Goal: Information Seeking & Learning: Compare options

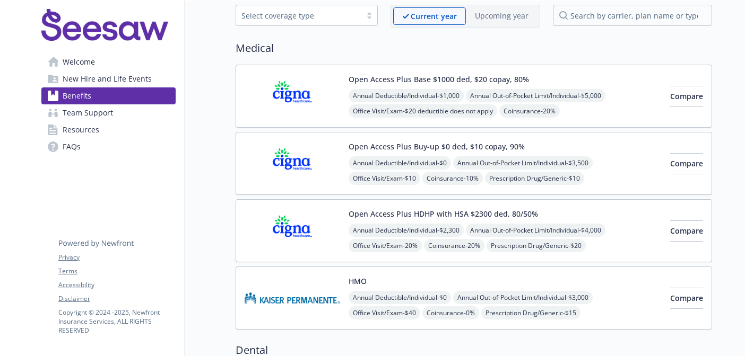
scroll to position [55, 0]
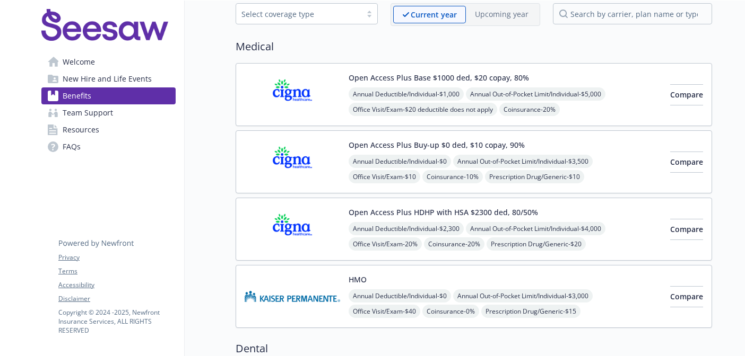
click at [524, 212] on button "Open Access Plus HDHP with HSA $2300 ded, 80/50%" at bounding box center [442, 212] width 189 height 11
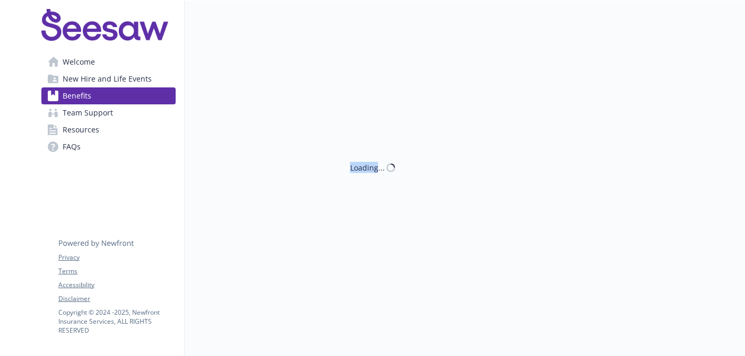
click at [524, 212] on div "Loading..." at bounding box center [448, 178] width 527 height 356
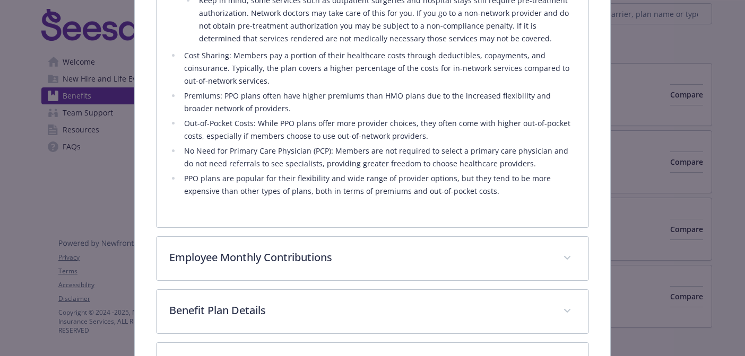
scroll to position [546, 0]
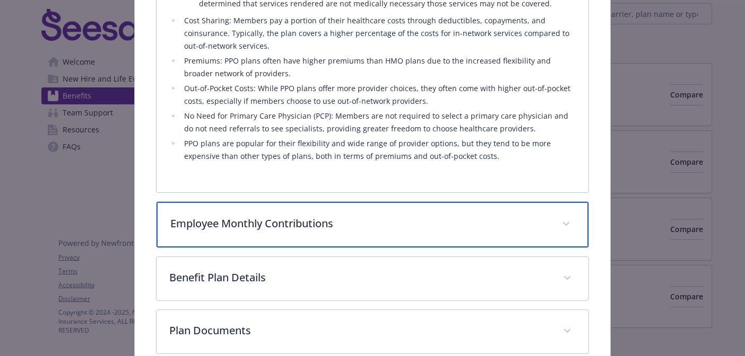
click at [471, 214] on div "Employee Monthly Contributions" at bounding box center [372, 225] width 432 height 46
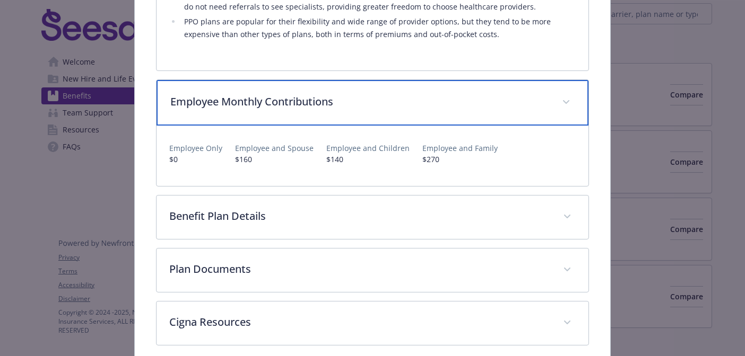
scroll to position [681, 0]
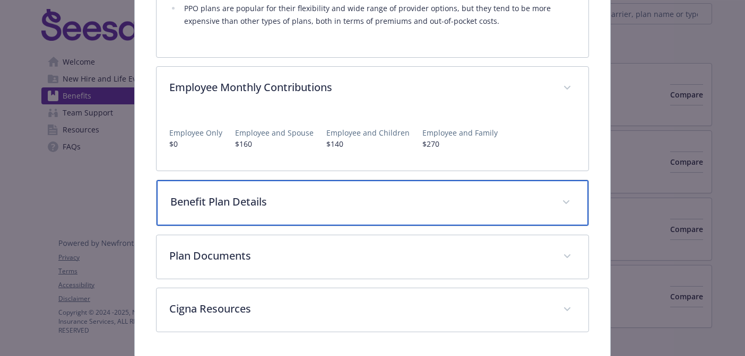
click at [469, 201] on p "Benefit Plan Details" at bounding box center [359, 202] width 379 height 16
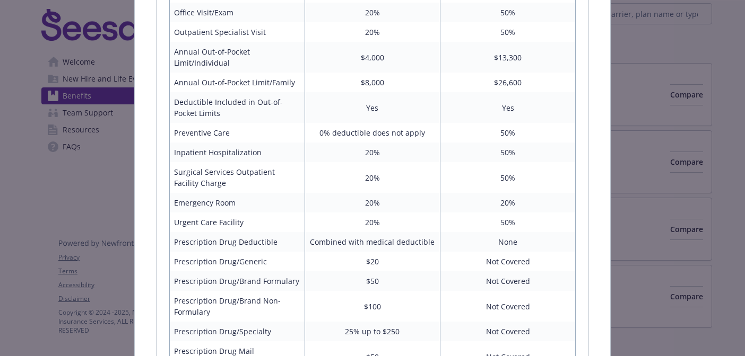
scroll to position [988, 0]
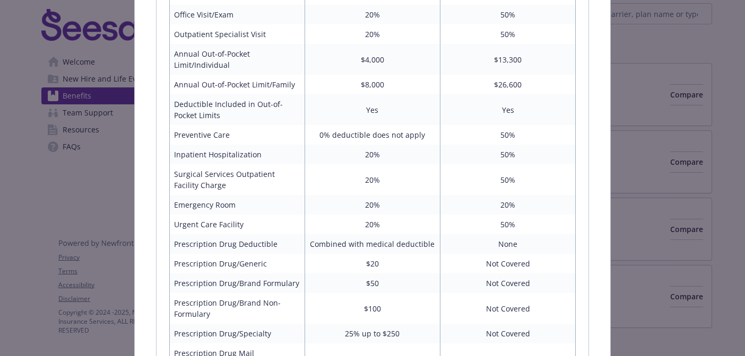
click at [389, 314] on td "$100" at bounding box center [371, 308] width 135 height 31
click at [385, 307] on td "$100" at bounding box center [371, 308] width 135 height 31
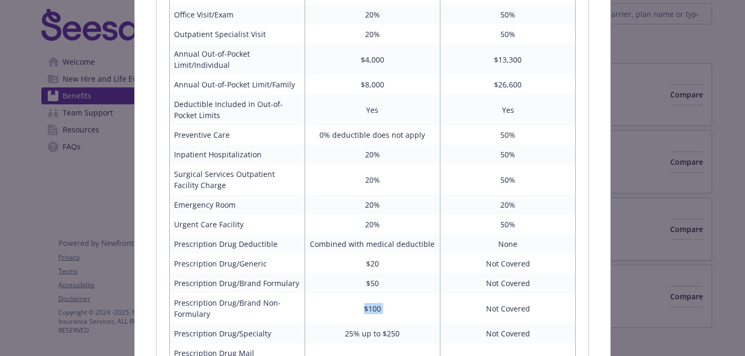
click at [385, 307] on td "$100" at bounding box center [371, 308] width 135 height 31
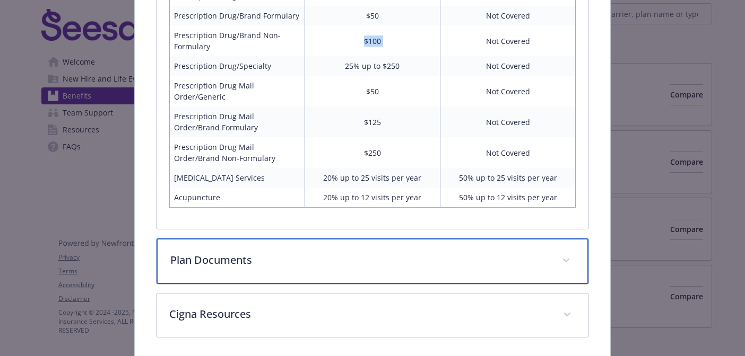
click at [373, 245] on div "Plan Documents" at bounding box center [372, 262] width 432 height 46
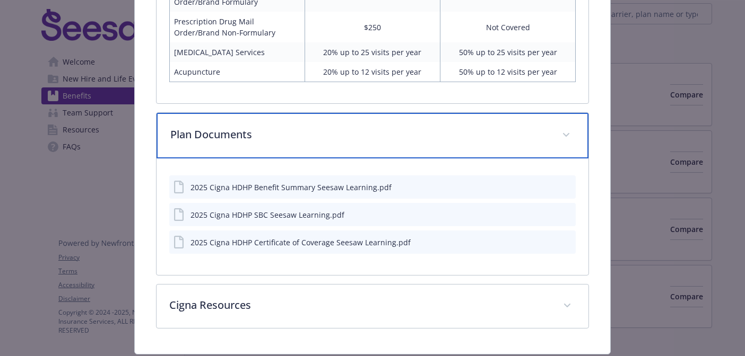
scroll to position [1414, 0]
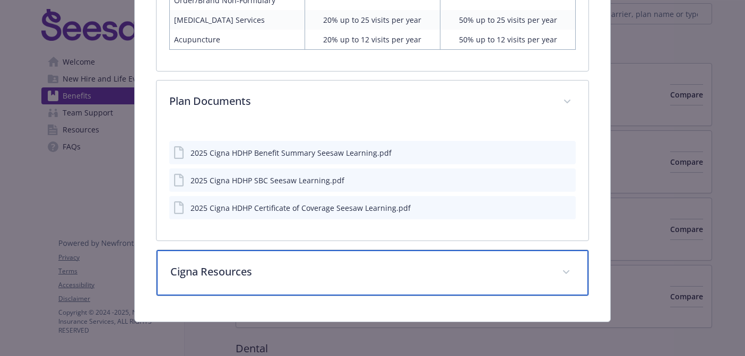
click at [339, 279] on p "Cigna Resources" at bounding box center [359, 272] width 379 height 16
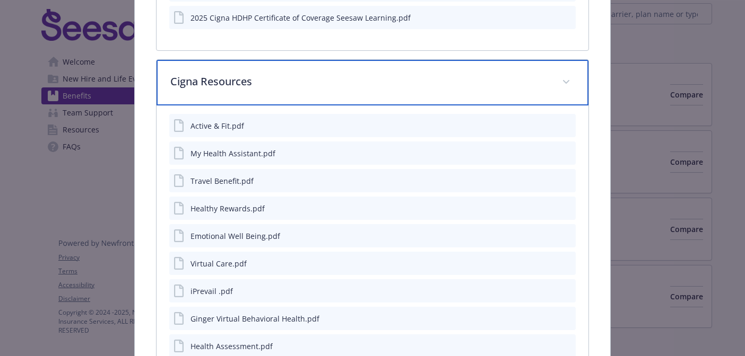
scroll to position [1451, 0]
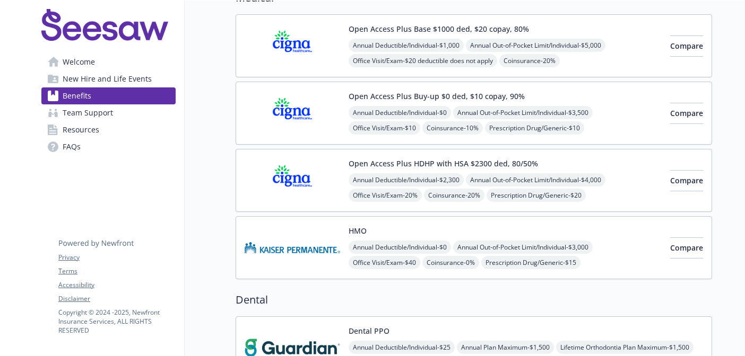
scroll to position [122, 0]
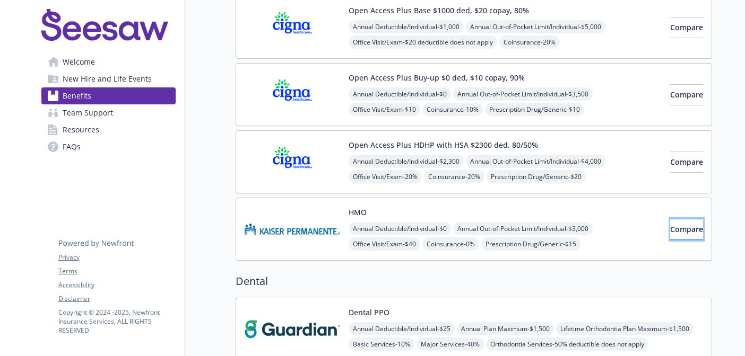
click at [675, 232] on span "Compare" at bounding box center [686, 229] width 33 height 10
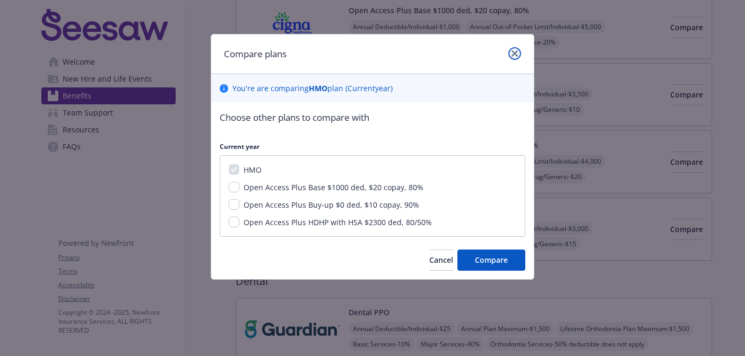
click at [514, 50] on icon "close" at bounding box center [514, 53] width 6 height 6
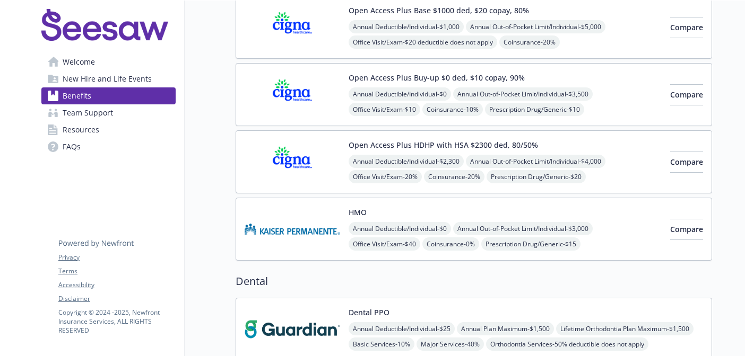
click at [571, 208] on div "HMO Annual Deductible/Individual - $0 Annual Out-of-Pocket Limit/Individual - $…" at bounding box center [504, 229] width 313 height 45
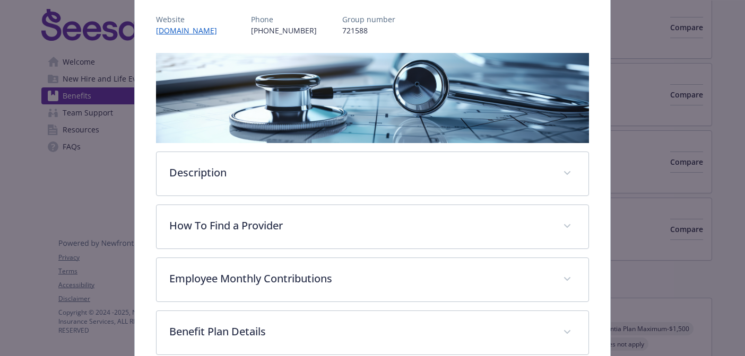
scroll to position [173, 0]
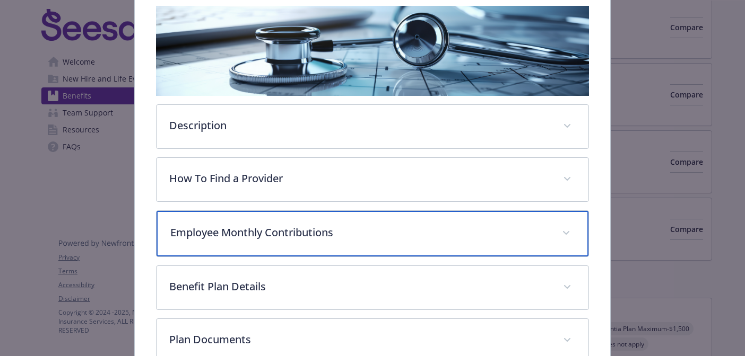
click at [361, 237] on p "Employee Monthly Contributions" at bounding box center [359, 233] width 379 height 16
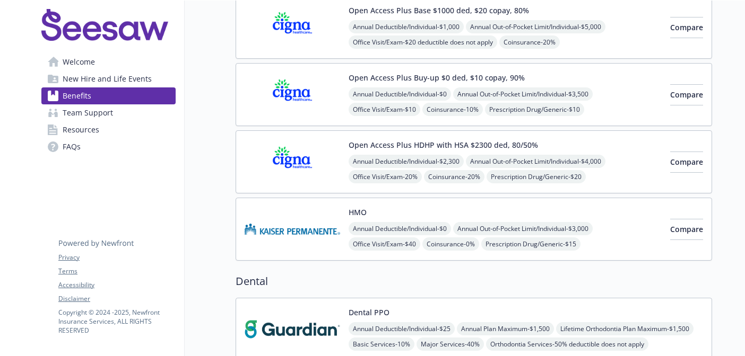
scroll to position [5, 0]
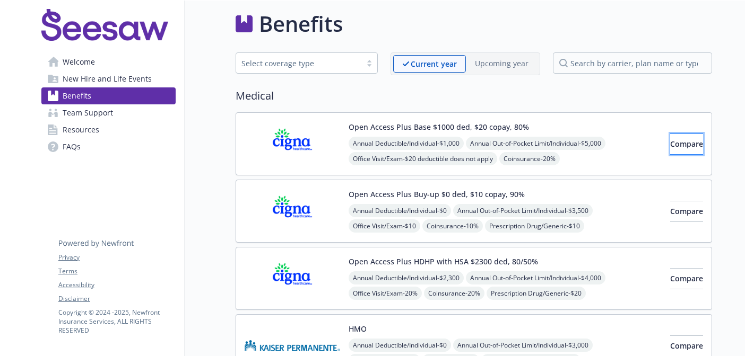
click at [670, 144] on span "Compare" at bounding box center [686, 144] width 33 height 10
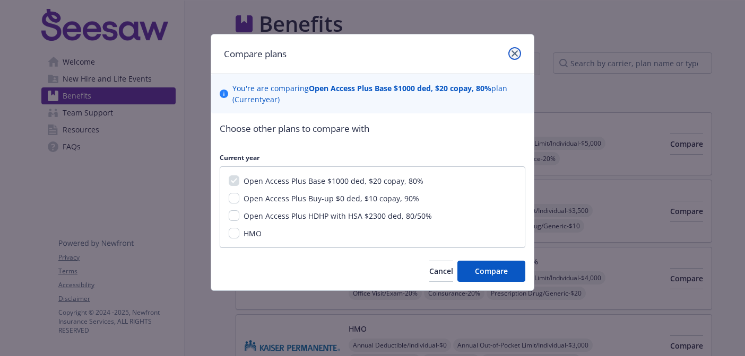
click at [518, 52] on link "close" at bounding box center [514, 53] width 13 height 13
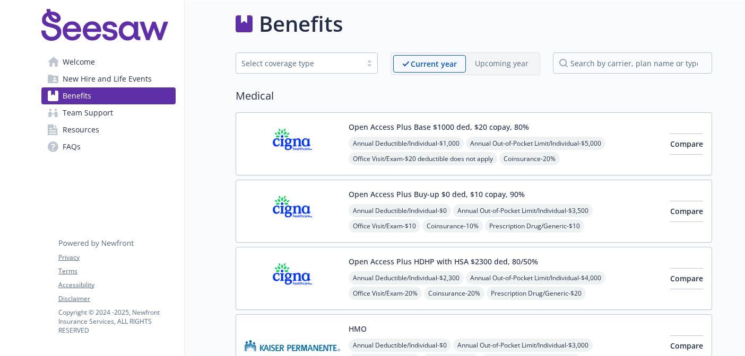
click at [436, 137] on span "Annual Deductible/Individual - $1,000" at bounding box center [405, 143] width 115 height 13
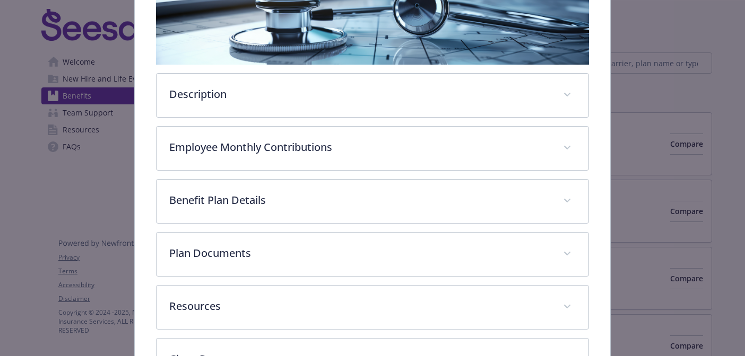
scroll to position [237, 0]
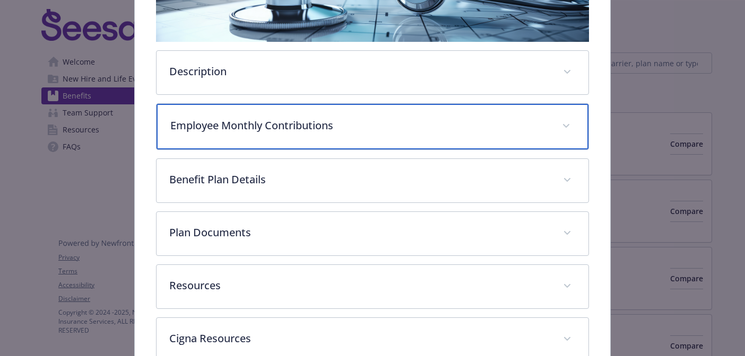
click at [314, 141] on div "Employee Monthly Contributions" at bounding box center [372, 127] width 432 height 46
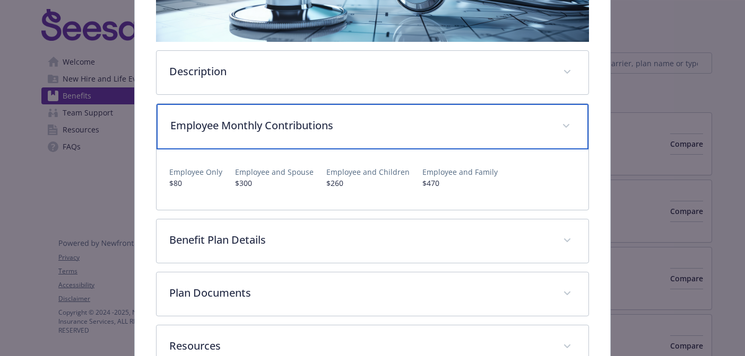
click at [314, 141] on div "Employee Monthly Contributions" at bounding box center [372, 127] width 432 height 46
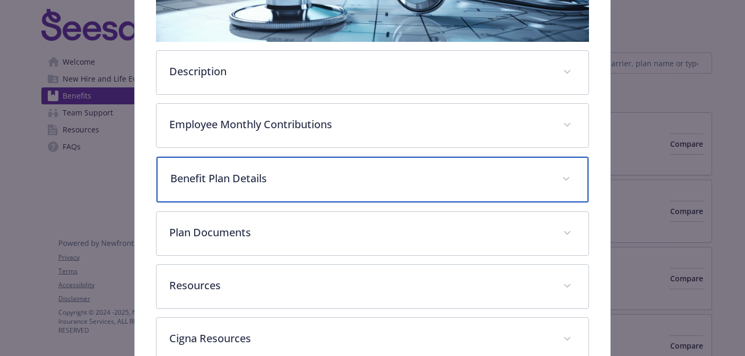
click at [298, 179] on p "Benefit Plan Details" at bounding box center [359, 179] width 379 height 16
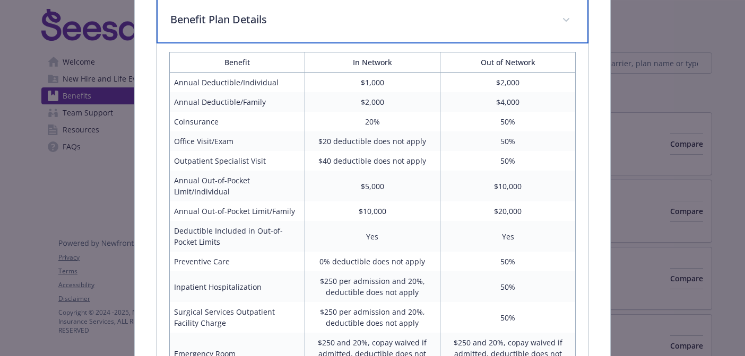
scroll to position [392, 0]
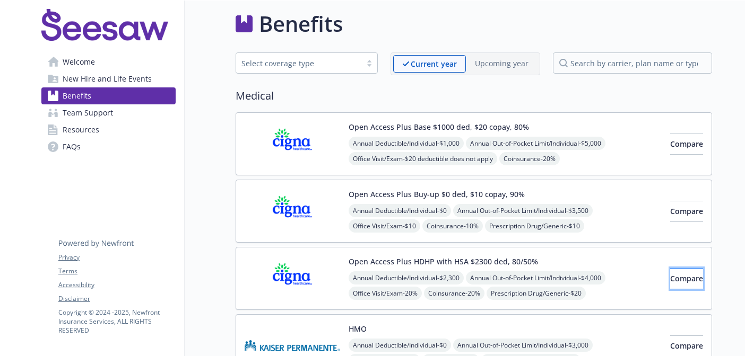
click at [670, 279] on span "Compare" at bounding box center [686, 279] width 33 height 10
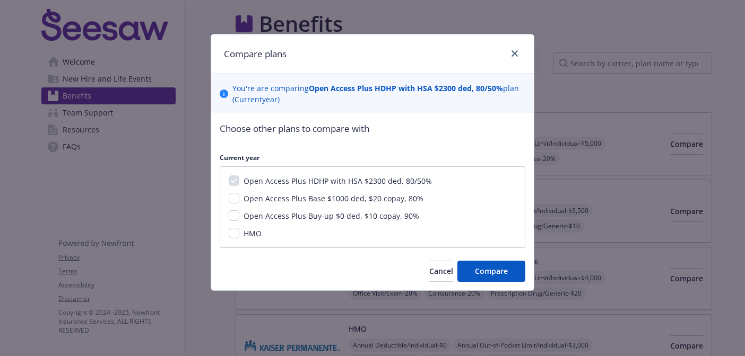
click at [520, 47] on div at bounding box center [512, 54] width 17 height 14
click at [514, 53] on icon "close" at bounding box center [514, 53] width 6 height 6
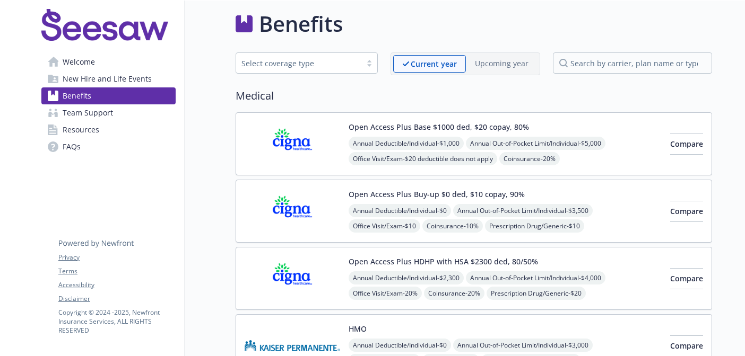
click at [398, 260] on button "Open Access Plus HDHP with HSA $2300 ded, 80/50%" at bounding box center [442, 261] width 189 height 11
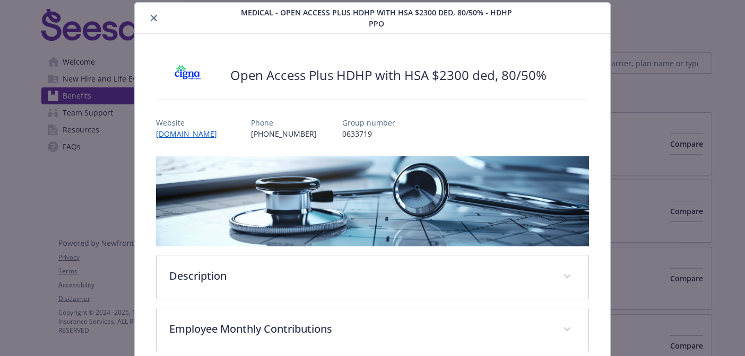
scroll to position [247, 0]
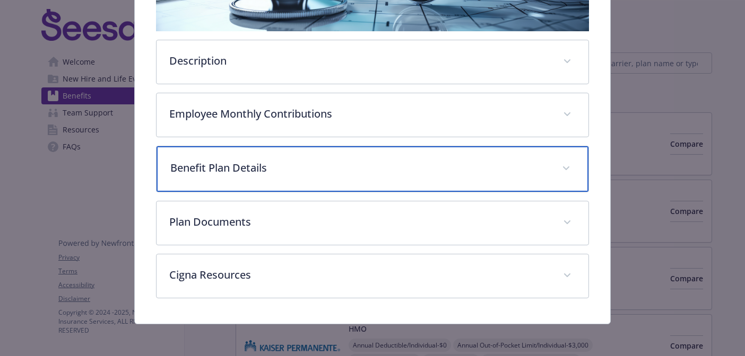
click at [393, 172] on p "Benefit Plan Details" at bounding box center [359, 168] width 379 height 16
